Goal: Information Seeking & Learning: Learn about a topic

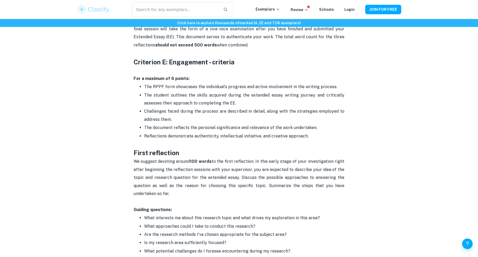
scroll to position [316, 0]
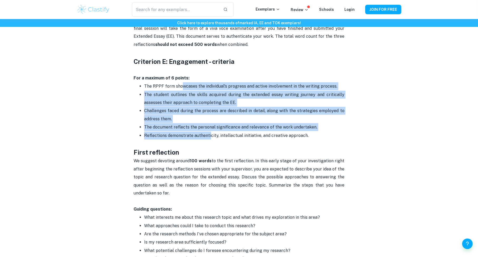
drag, startPoint x: 231, startPoint y: 90, endPoint x: 204, endPoint y: 129, distance: 48.0
click at [209, 133] on ul "The RPPF form showcases the individual's progress and active involvement in the…" at bounding box center [239, 110] width 211 height 57
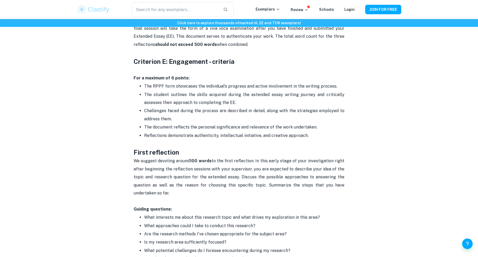
click at [203, 142] on p at bounding box center [239, 143] width 211 height 8
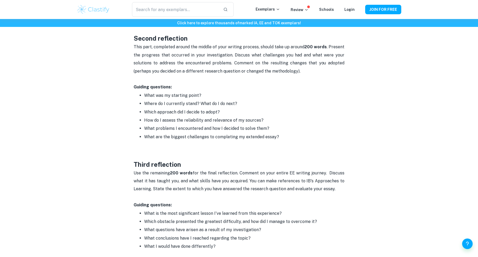
scroll to position [527, 0]
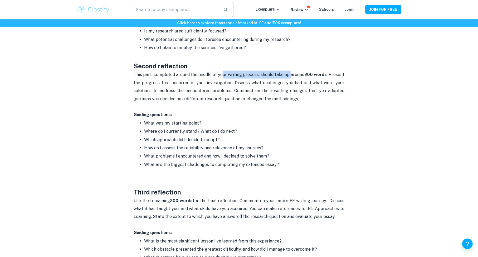
drag, startPoint x: 288, startPoint y: 75, endPoint x: 292, endPoint y: 75, distance: 3.2
click at [292, 75] on p "This part, completed around the middle of your writing process, should take up …" at bounding box center [239, 87] width 211 height 32
click at [306, 85] on p "This part, completed around the middle of your writing process, should take up …" at bounding box center [239, 87] width 211 height 32
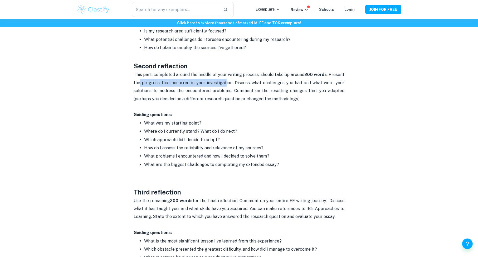
drag, startPoint x: 157, startPoint y: 84, endPoint x: 225, endPoint y: 82, distance: 68.0
click at [226, 81] on p "This part, completed around the middle of your writing process, should take up …" at bounding box center [239, 87] width 211 height 32
click at [247, 87] on p "This part, completed around the middle of your writing process, should take up …" at bounding box center [239, 87] width 211 height 32
click at [206, 89] on p "This part, completed around the middle of your writing process, should take up …" at bounding box center [239, 87] width 211 height 32
click at [234, 94] on p "This part, completed around the middle of your writing process, should take up …" at bounding box center [239, 87] width 211 height 32
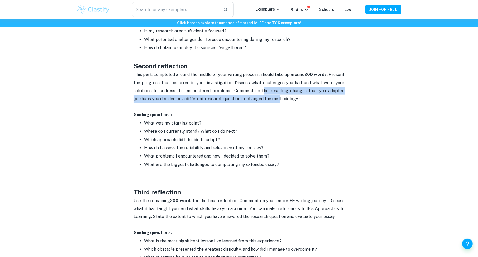
drag, startPoint x: 279, startPoint y: 96, endPoint x: 264, endPoint y: 91, distance: 15.6
click at [264, 93] on p "This part, completed around the middle of your writing process, should take up …" at bounding box center [239, 87] width 211 height 32
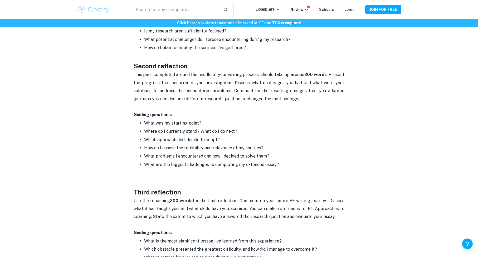
click at [314, 101] on p "This part, completed around the middle of your writing process, should take up …" at bounding box center [239, 87] width 211 height 32
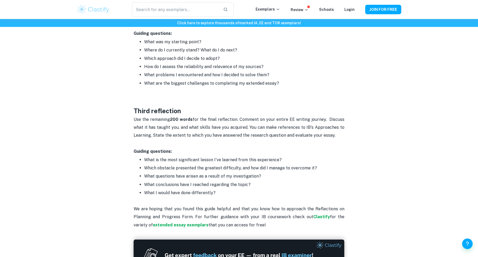
scroll to position [497, 0]
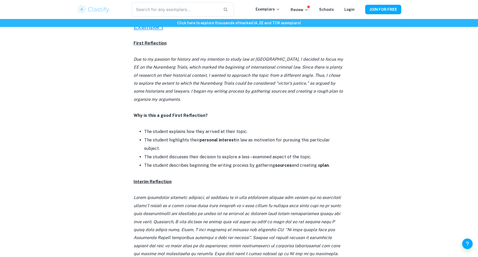
scroll to position [264, 0]
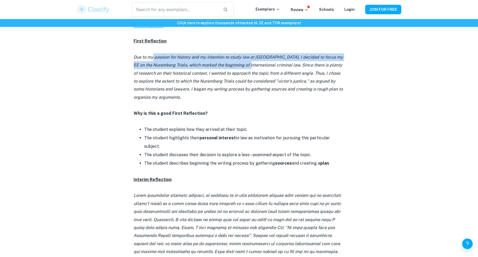
drag, startPoint x: 216, startPoint y: 61, endPoint x: 247, endPoint y: 65, distance: 31.9
click at [247, 65] on icon "Due to my passion for history and my intention to study law at [GEOGRAPHIC_DATA…" at bounding box center [239, 77] width 210 height 45
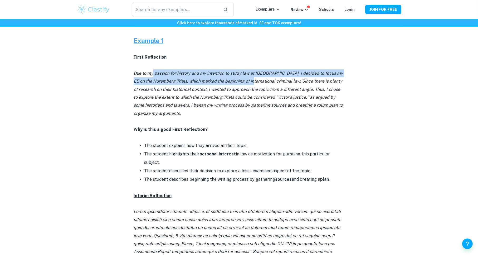
scroll to position [237, 0]
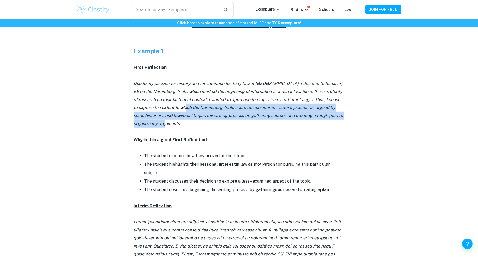
drag, startPoint x: 207, startPoint y: 120, endPoint x: 192, endPoint y: 107, distance: 19.8
click at [192, 107] on p "Due to my passion for history and my intention to study law at [GEOGRAPHIC_DATA…" at bounding box center [239, 104] width 211 height 48
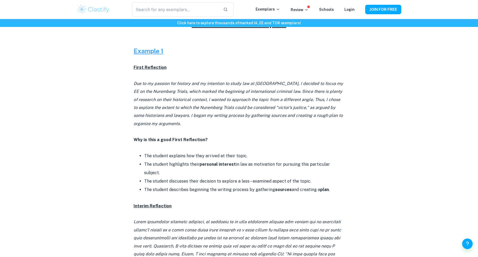
click at [203, 88] on p "Due to my passion for history and my intention to study law at [GEOGRAPHIC_DATA…" at bounding box center [239, 104] width 211 height 48
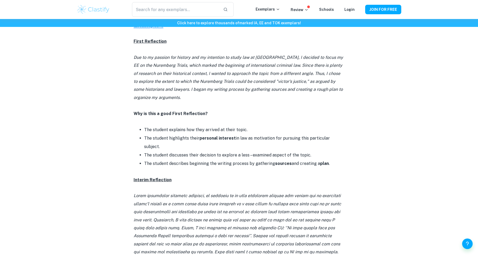
scroll to position [264, 0]
drag, startPoint x: 173, startPoint y: 139, endPoint x: 239, endPoint y: 133, distance: 66.5
click at [238, 133] on ul "The student explains how they arrived at their topic. The student highlights th…" at bounding box center [239, 146] width 211 height 42
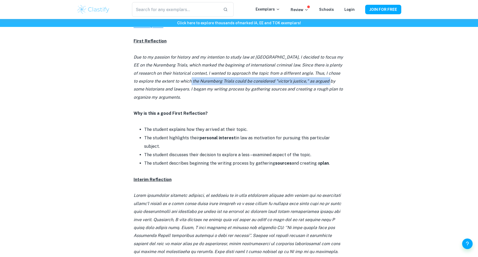
drag, startPoint x: 306, startPoint y: 70, endPoint x: 343, endPoint y: 84, distance: 39.9
click at [343, 84] on p "Due to my passion for history and my intention to study law at [GEOGRAPHIC_DATA…" at bounding box center [239, 77] width 211 height 48
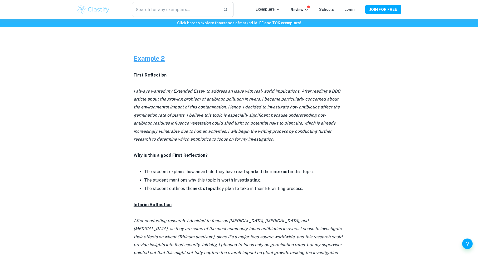
scroll to position [923, 0]
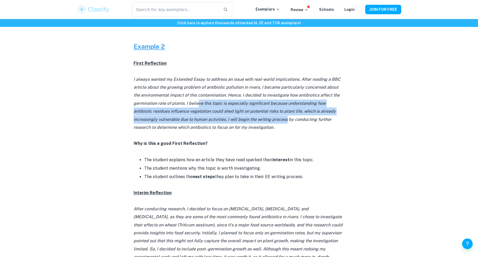
drag, startPoint x: 197, startPoint y: 77, endPoint x: 261, endPoint y: 91, distance: 65.6
click at [261, 91] on p "I always wanted my Extended Essay to address an issue with real-world implicati…" at bounding box center [239, 103] width 211 height 56
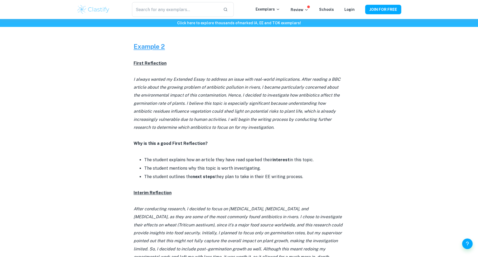
click at [263, 98] on p "I always wanted my Extended Essay to address an issue with real-world implicati…" at bounding box center [239, 103] width 211 height 56
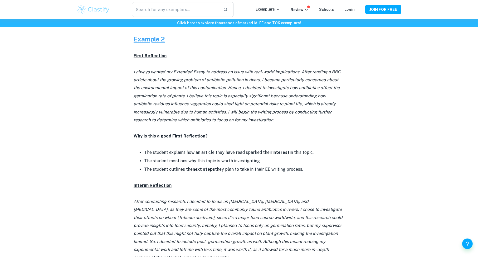
scroll to position [929, 0]
